Goal: Transaction & Acquisition: Purchase product/service

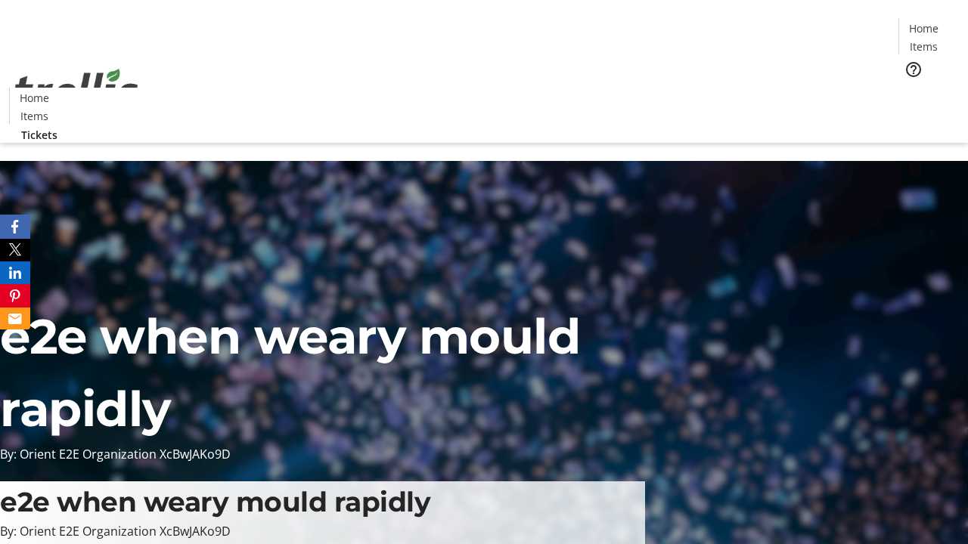
click at [910, 88] on span "Tickets" at bounding box center [928, 96] width 36 height 16
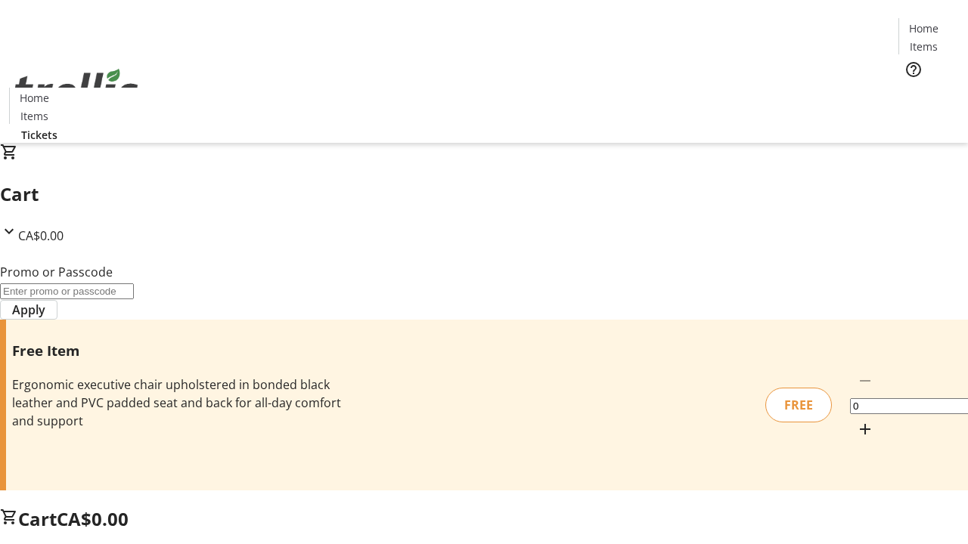
click at [856, 420] on mat-icon "Increment by one" at bounding box center [865, 429] width 18 height 18
type input "1"
